Goal: Information Seeking & Learning: Learn about a topic

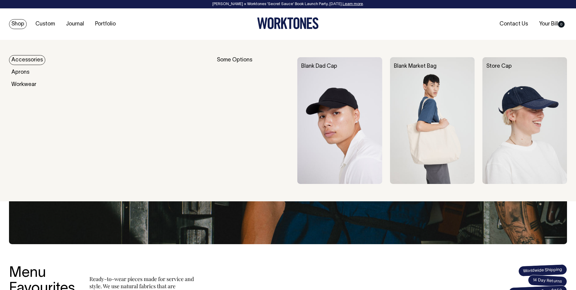
click at [26, 56] on link "Accessories" at bounding box center [27, 60] width 36 height 10
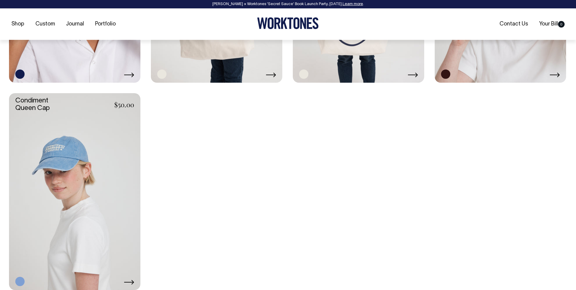
click at [78, 191] on link at bounding box center [74, 191] width 131 height 197
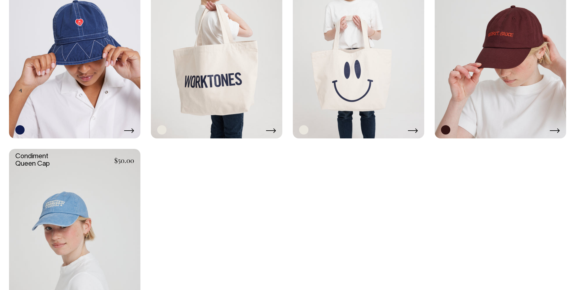
click at [517, 75] on link at bounding box center [500, 40] width 131 height 197
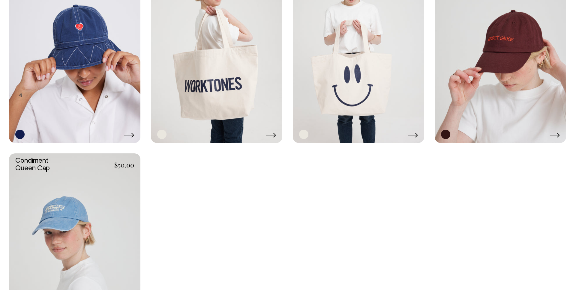
scroll to position [767, 0]
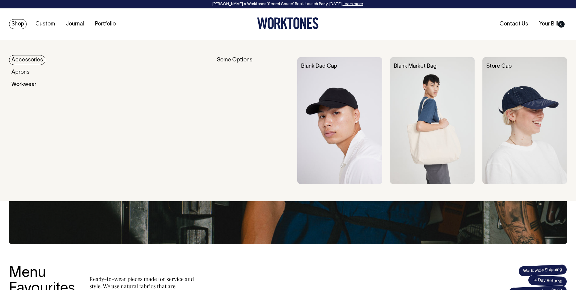
click at [36, 63] on link "Accessories" at bounding box center [27, 60] width 36 height 10
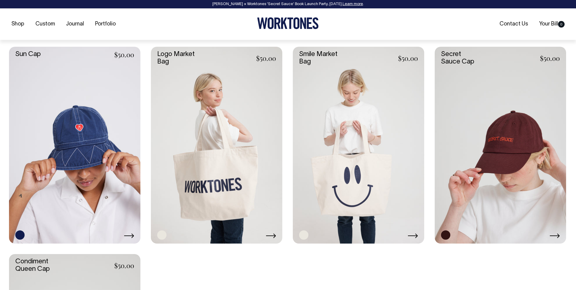
click at [517, 132] on link at bounding box center [500, 145] width 131 height 197
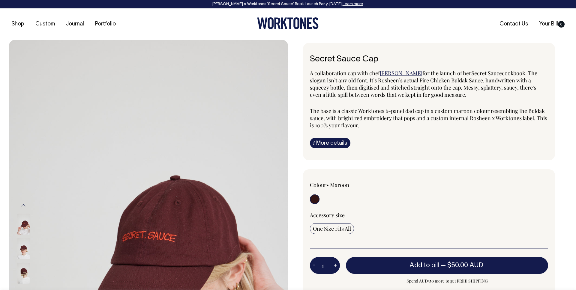
drag, startPoint x: 369, startPoint y: 79, endPoint x: 491, endPoint y: 96, distance: 122.9
click at [491, 96] on p "A collaboration cap with chef Rosheen Kaul for the launch of her Secret Sauce c…" at bounding box center [429, 84] width 238 height 29
copy span "It’s Rosheen’s actual Fire Chicken Buldak Sauce, handwritten with a squeezy bot…"
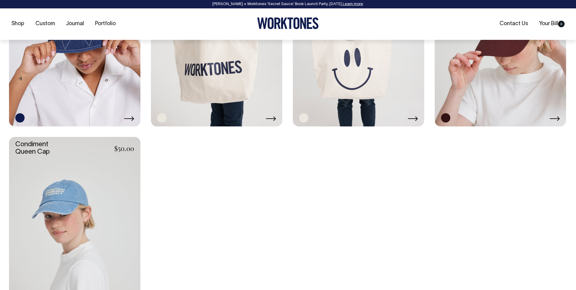
click at [89, 185] on link at bounding box center [74, 235] width 131 height 197
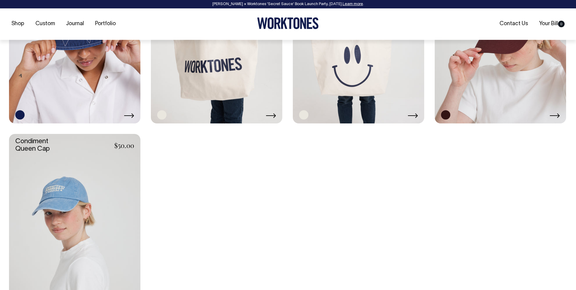
scroll to position [787, 0]
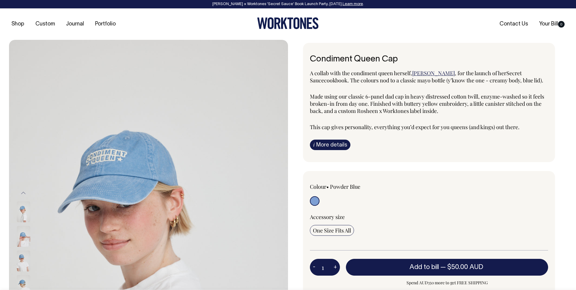
click at [321, 95] on span "Made using our classic 6-panel dad cap in heavy distressed cotton twill, enzyme…" at bounding box center [427, 104] width 234 height 22
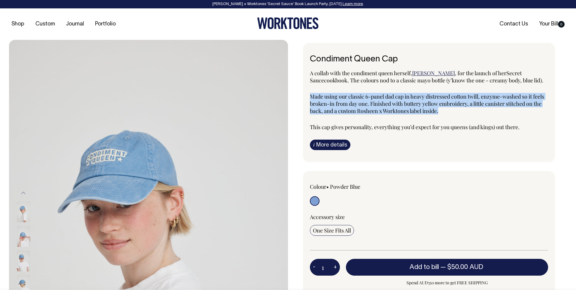
click at [321, 95] on span "Made using our classic 6-panel dad cap in heavy distressed cotton twill, enzyme…" at bounding box center [427, 104] width 234 height 22
click at [369, 98] on span "Made using our classic 6-panel dad cap in heavy distressed cotton twill, enzyme…" at bounding box center [427, 104] width 234 height 22
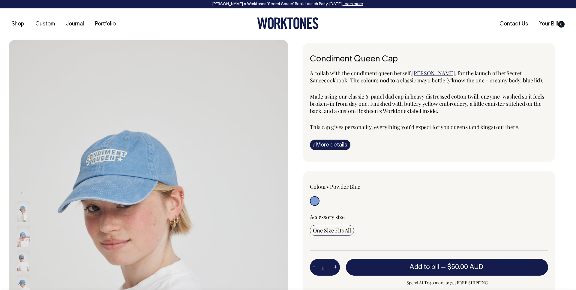
click at [375, 128] on span "This cap gives personality, everything you’d expect for you queens (and kings) …" at bounding box center [415, 127] width 210 height 7
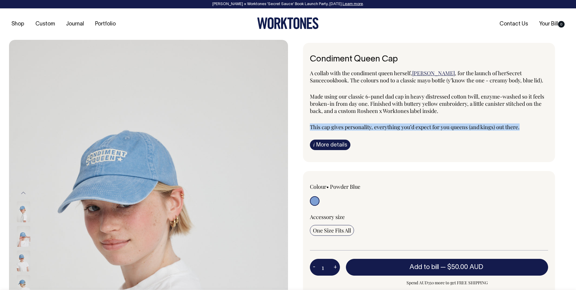
click at [375, 128] on span "This cap gives personality, everything you’d expect for you queens (and kings) …" at bounding box center [415, 127] width 210 height 7
copy div "This cap gives personality, everything you’d expect for you queens (and kings) …"
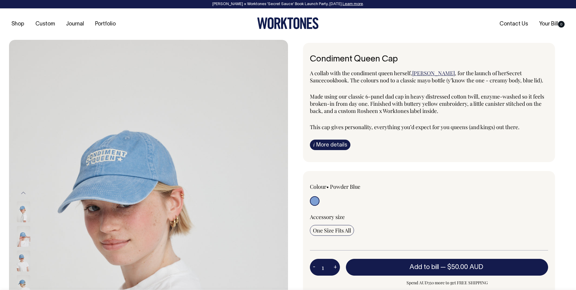
click at [377, 105] on span "Made using our classic 6-panel dad cap in heavy distressed cotton twill, enzyme…" at bounding box center [427, 104] width 234 height 22
drag, startPoint x: 413, startPoint y: 96, endPoint x: 481, endPoint y: 97, distance: 67.8
click at [481, 97] on span "Made using our classic 6-panel dad cap in heavy distressed cotton twill, enzyme…" at bounding box center [427, 104] width 234 height 22
copy span "heavy distressed cotton twill"
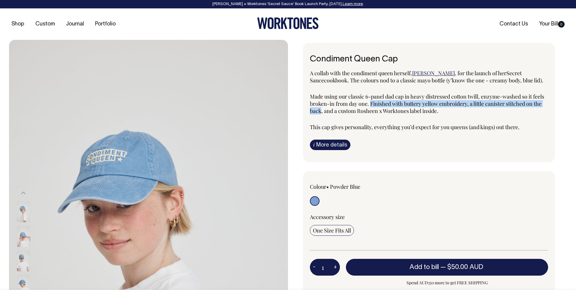
drag, startPoint x: 371, startPoint y: 103, endPoint x: 321, endPoint y: 111, distance: 50.6
click at [321, 111] on span "Made using our classic 6-panel dad cap in heavy distressed cotton twill, enzyme…" at bounding box center [427, 104] width 234 height 22
copy span "Finished with buttery yellow embroidery, a little canister stitched on the back"
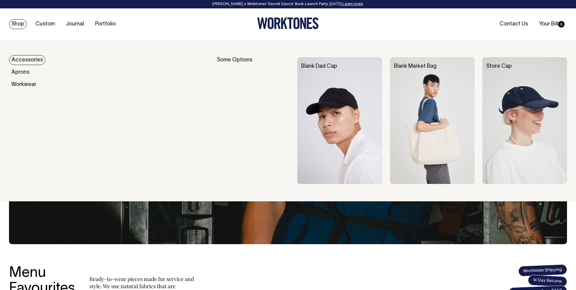
click at [30, 57] on link "Accessories" at bounding box center [27, 60] width 36 height 10
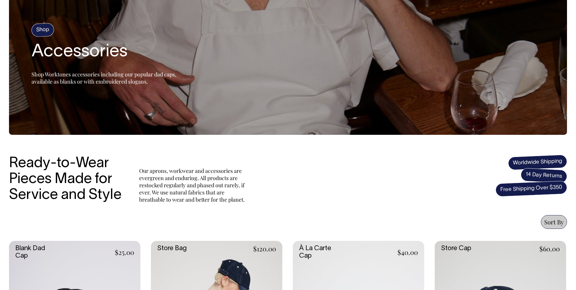
scroll to position [223, 0]
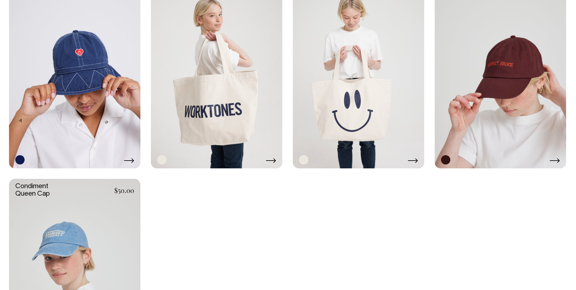
click at [514, 96] on link at bounding box center [500, 70] width 131 height 197
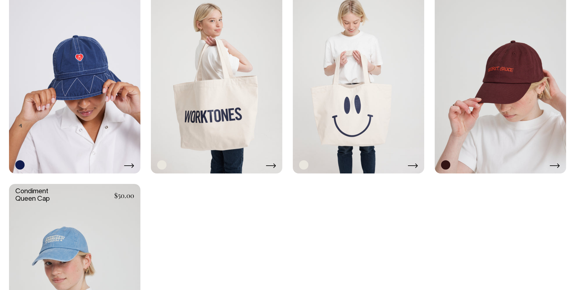
scroll to position [737, 0]
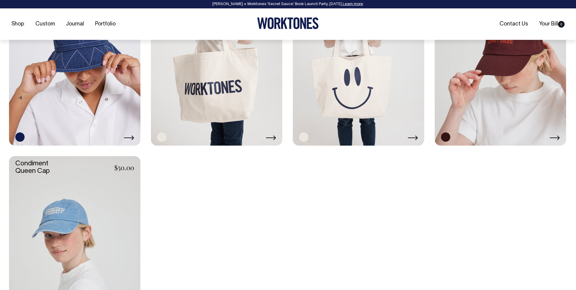
click at [122, 201] on link at bounding box center [74, 254] width 131 height 197
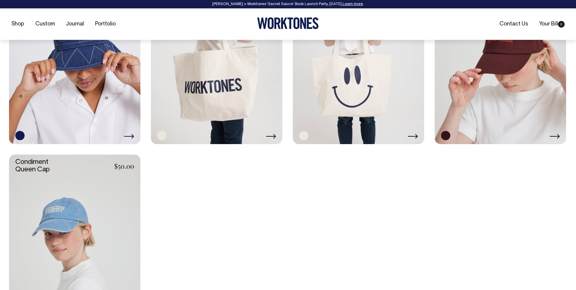
scroll to position [767, 0]
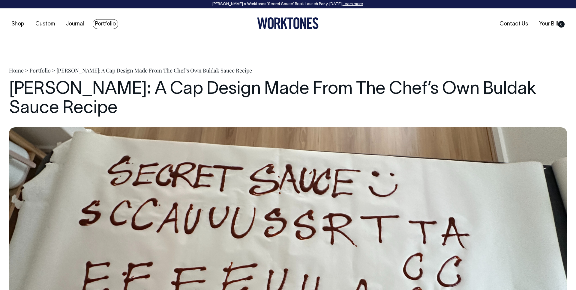
click at [112, 25] on link "Portfolio" at bounding box center [105, 24] width 25 height 10
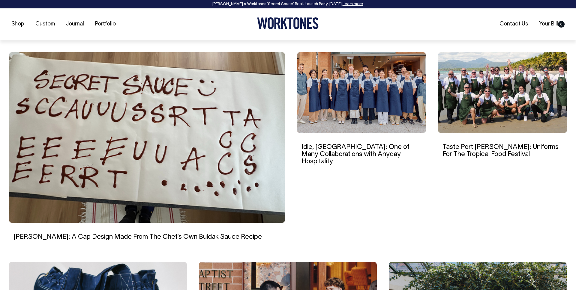
scroll to position [167, 0]
click at [162, 134] on img at bounding box center [147, 137] width 276 height 171
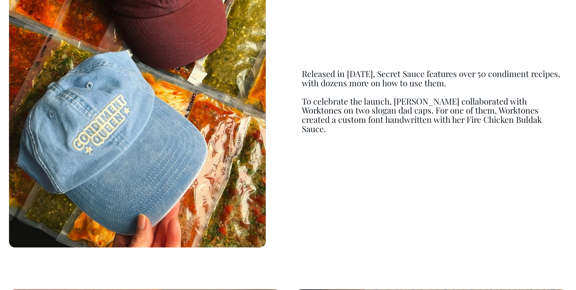
scroll to position [839, 0]
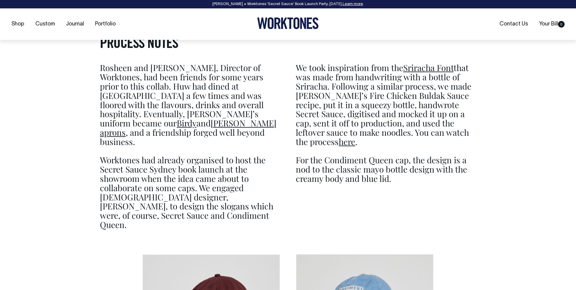
scroll to position [1723, 0]
click at [231, 146] on p "Worktones had already organised to host the Secret Sauce Sydney book launch at …" at bounding box center [190, 187] width 180 height 83
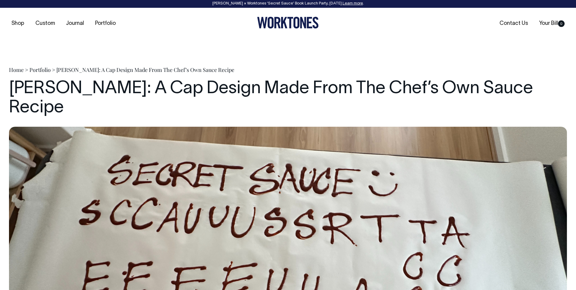
scroll to position [0, 0]
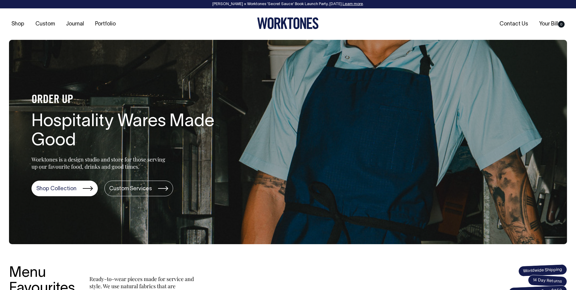
click at [102, 25] on link "Portfolio" at bounding box center [105, 24] width 25 height 10
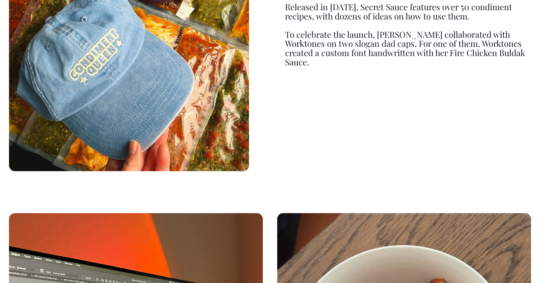
scroll to position [880, 0]
